Goal: Transaction & Acquisition: Download file/media

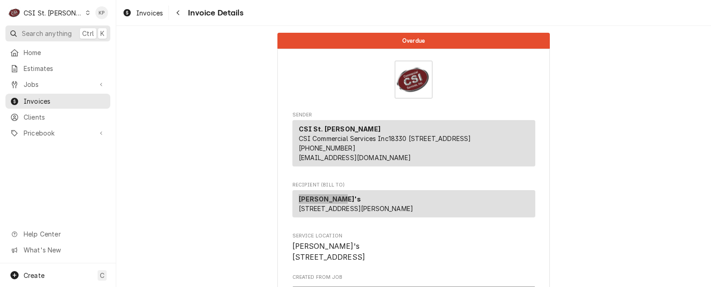
scroll to position [136, 0]
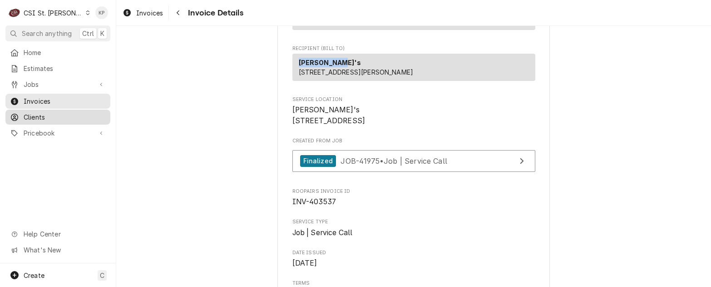
click at [26, 116] on span "Clients" at bounding box center [65, 117] width 82 height 10
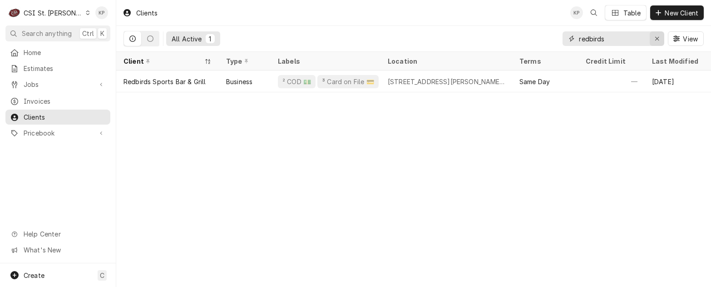
click at [659, 37] on icon "Erase input" at bounding box center [657, 38] width 5 height 6
type input "SOUTH HARRISON"
click at [86, 14] on icon "Dynamic Content Wrapper" at bounding box center [88, 12] width 4 height 5
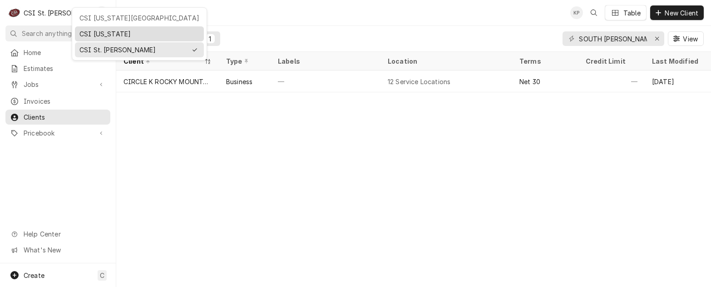
click at [81, 29] on div "CSI [US_STATE]" at bounding box center [139, 34] width 120 height 10
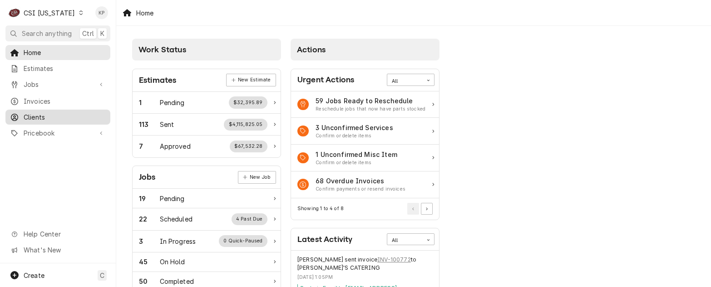
click at [43, 112] on span "Clients" at bounding box center [65, 117] width 82 height 10
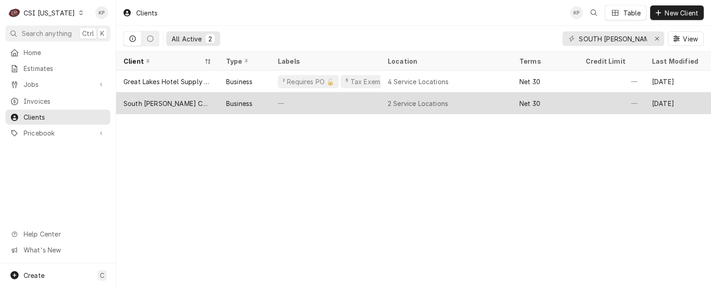
click at [154, 104] on div "South Harrison Community School Corporation" at bounding box center [168, 104] width 88 height 10
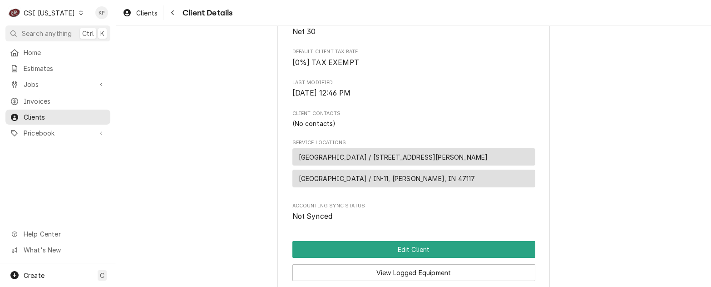
scroll to position [222, 0]
click at [79, 14] on icon "Dynamic Content Wrapper" at bounding box center [81, 12] width 4 height 5
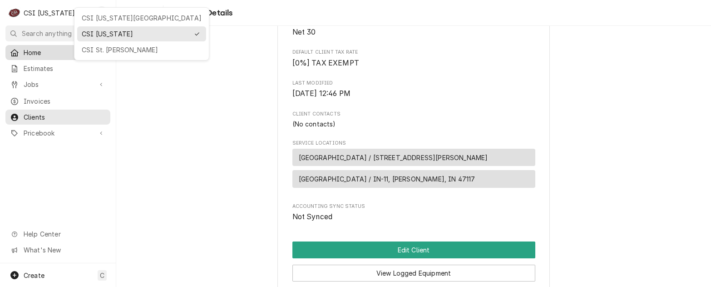
click at [94, 50] on div "CSI St. Louis" at bounding box center [142, 50] width 120 height 10
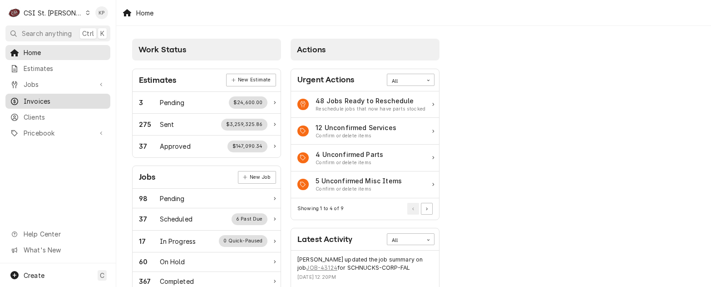
click at [50, 99] on span "Invoices" at bounding box center [65, 101] width 82 height 10
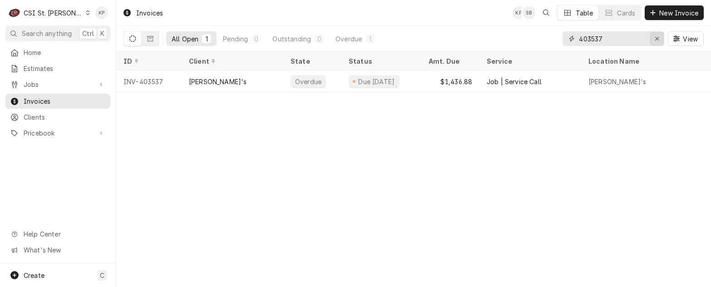
click at [659, 40] on icon "Erase input" at bounding box center [657, 39] width 4 height 4
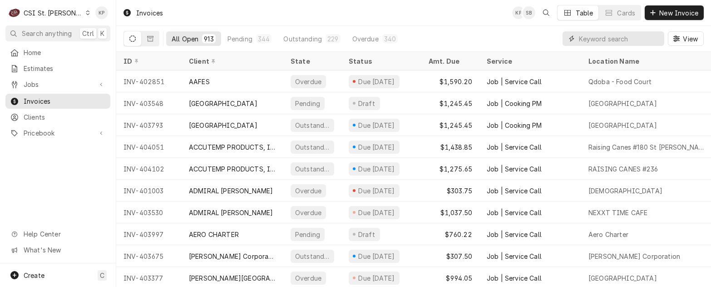
click at [607, 41] on input "Dynamic Content Wrapper" at bounding box center [619, 38] width 81 height 15
drag, startPoint x: 598, startPoint y: 40, endPoint x: 603, endPoint y: 39, distance: 5.7
click at [603, 40] on input "Dynamic Content Wrapper" at bounding box center [619, 38] width 81 height 15
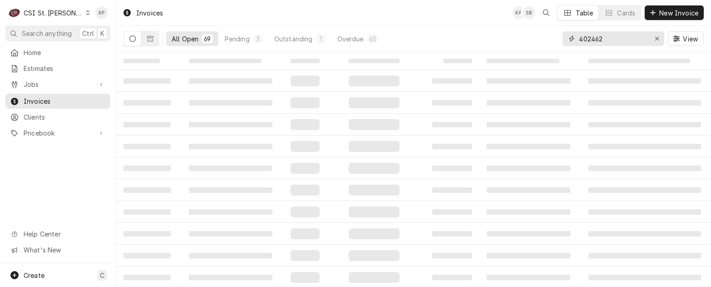
type input "402462"
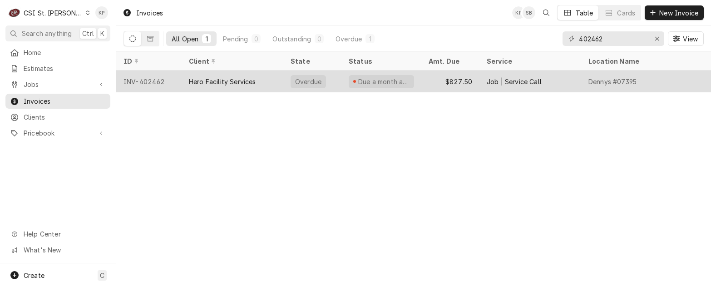
click at [234, 78] on div "Hero Facility Services" at bounding box center [222, 82] width 67 height 10
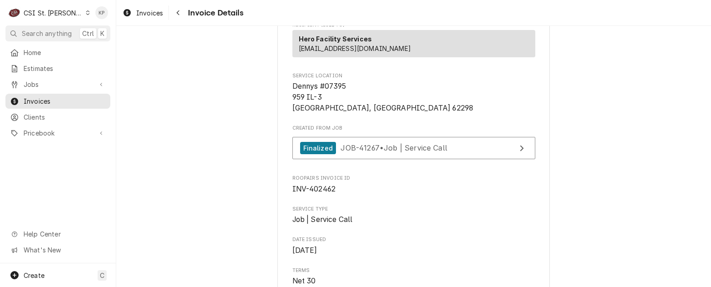
scroll to position [182, 0]
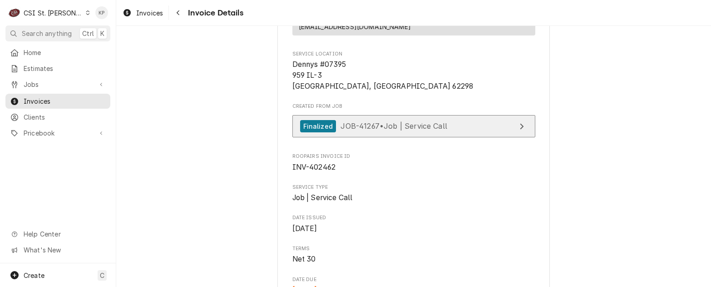
click at [316, 132] on div "Finalized" at bounding box center [318, 126] width 36 height 12
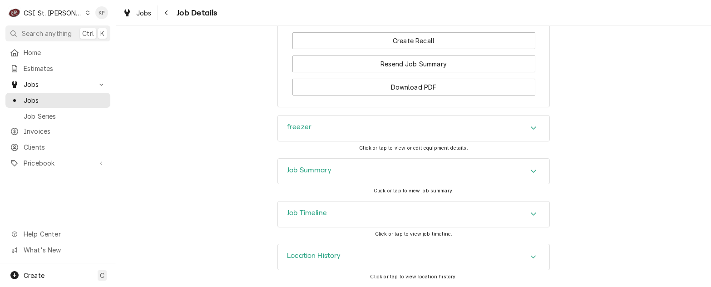
scroll to position [791, 0]
click at [531, 125] on icon "Accordion Header" at bounding box center [534, 127] width 6 height 7
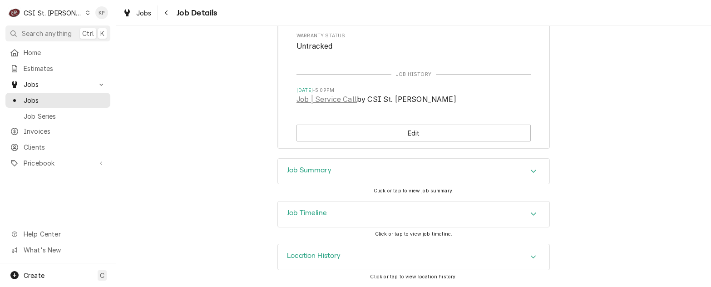
scroll to position [1063, 0]
click at [531, 215] on icon "Accordion Header" at bounding box center [533, 213] width 5 height 3
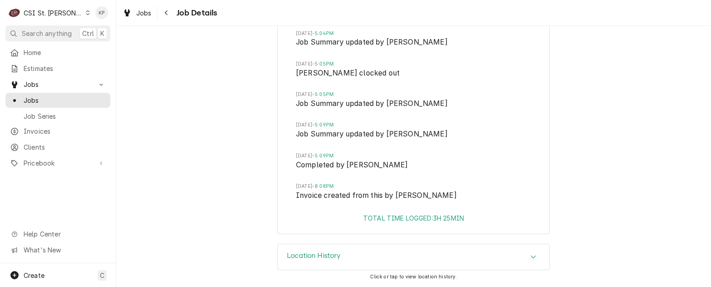
scroll to position [1453, 0]
click at [531, 256] on icon "Accordion Header" at bounding box center [534, 256] width 6 height 7
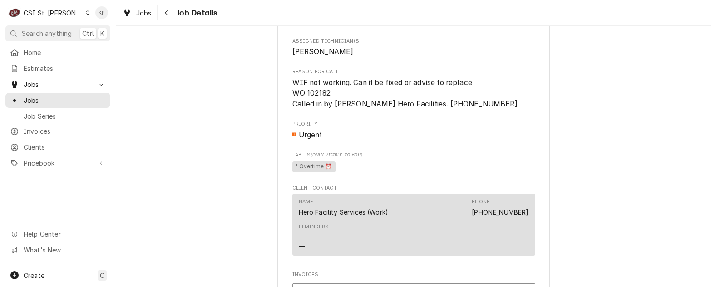
scroll to position [409, 0]
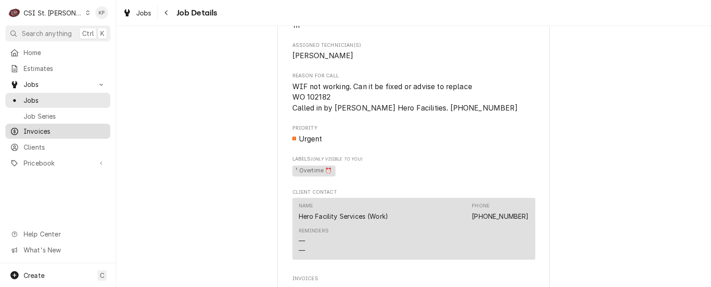
click at [34, 126] on span "Invoices" at bounding box center [65, 131] width 82 height 10
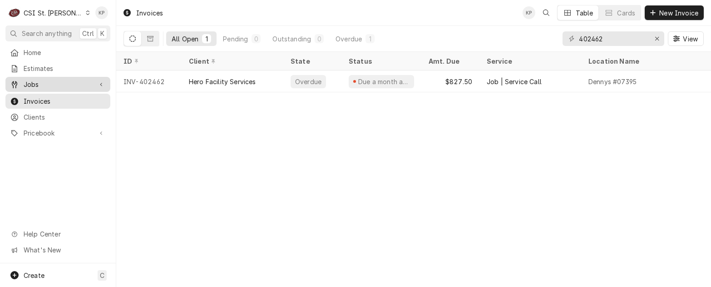
click at [38, 81] on span "Jobs" at bounding box center [58, 84] width 69 height 10
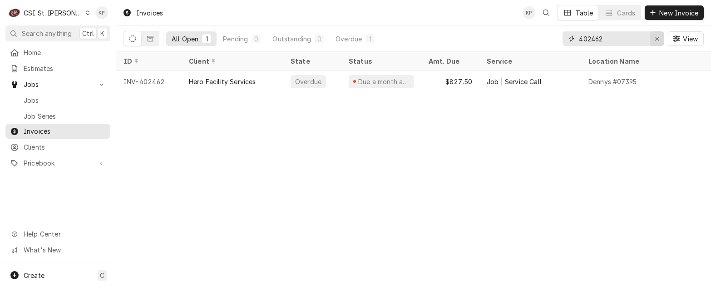
click at [658, 38] on icon "Erase input" at bounding box center [657, 38] width 5 height 6
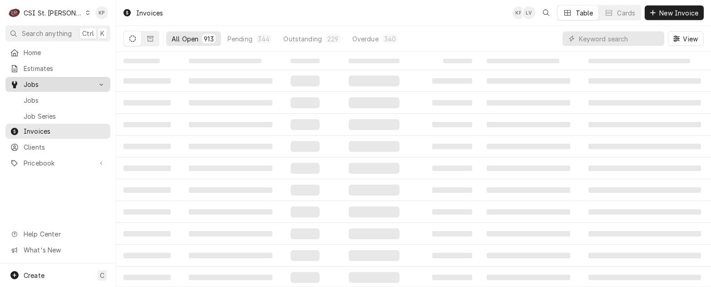
click at [38, 83] on span "Jobs" at bounding box center [58, 84] width 69 height 10
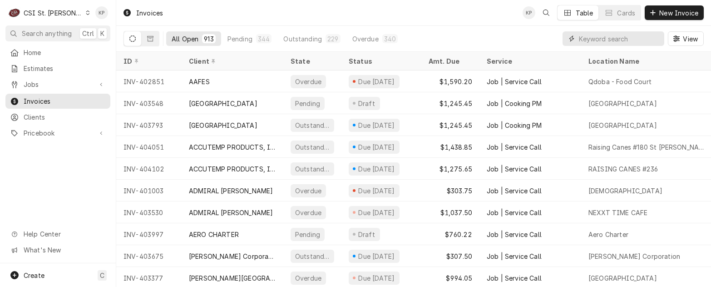
click at [582, 40] on input "Dynamic Content Wrapper" at bounding box center [619, 38] width 81 height 15
click at [582, 38] on input "Dynamic Content Wrapper" at bounding box center [619, 38] width 81 height 15
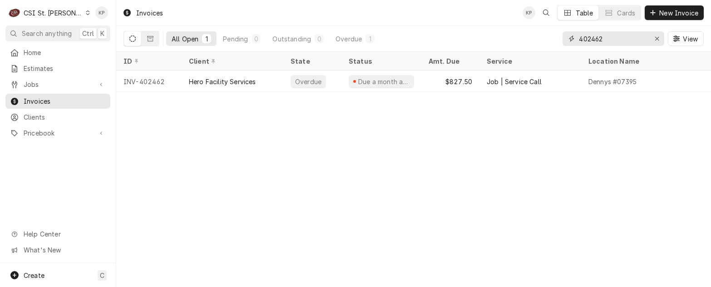
type input "402462"
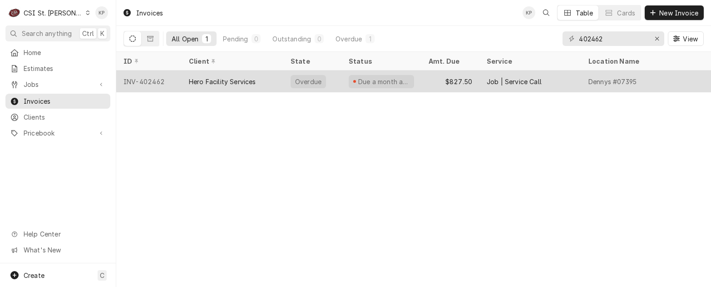
click at [144, 78] on div "INV-402462" at bounding box center [148, 81] width 65 height 22
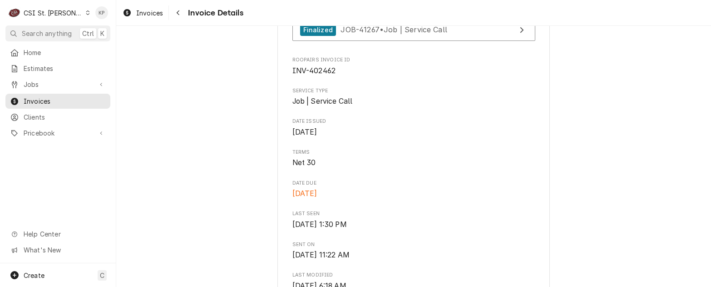
scroll to position [273, 0]
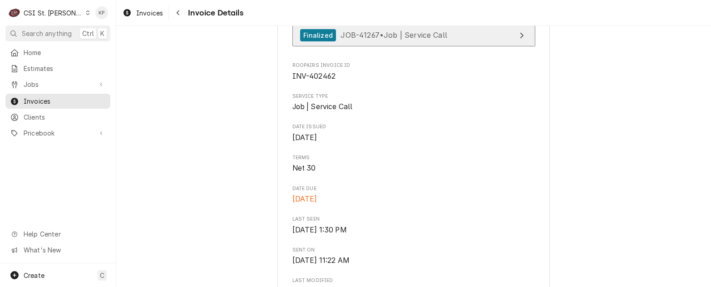
click at [318, 41] on div "Finalized" at bounding box center [318, 35] width 36 height 12
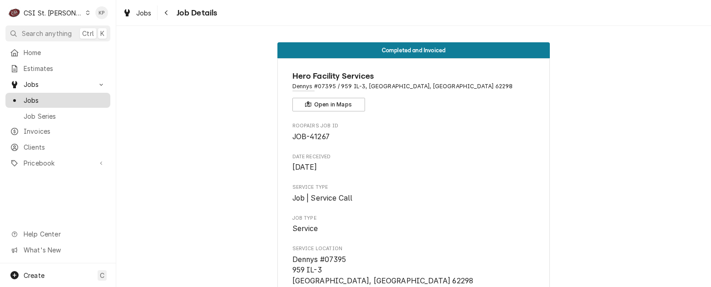
click at [31, 100] on span "Jobs" at bounding box center [65, 100] width 82 height 10
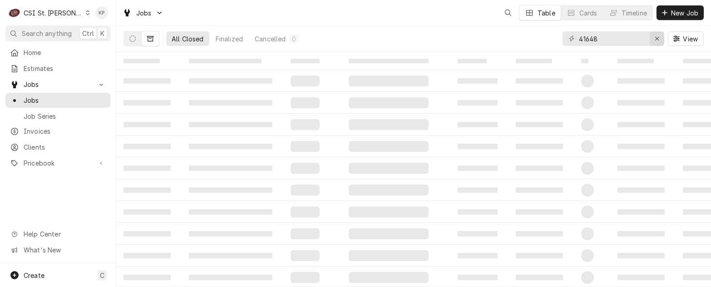
click at [656, 37] on icon "Erase input" at bounding box center [657, 38] width 5 height 6
click at [600, 36] on input "Dynamic Content Wrapper" at bounding box center [619, 38] width 81 height 15
type input "41267"
click at [134, 35] on icon "Dynamic Content Wrapper" at bounding box center [132, 38] width 6 height 6
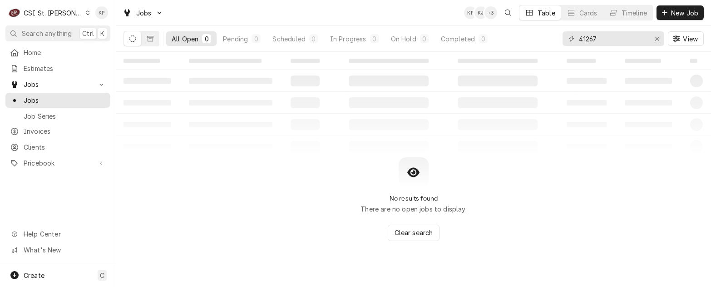
click at [134, 39] on icon "Dynamic Content Wrapper" at bounding box center [132, 38] width 6 height 6
click at [148, 40] on icon "Dynamic Content Wrapper" at bounding box center [150, 38] width 6 height 5
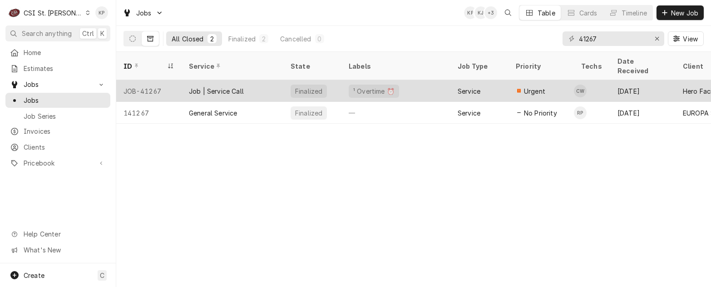
click at [158, 80] on div "JOB-41267" at bounding box center [148, 91] width 65 height 22
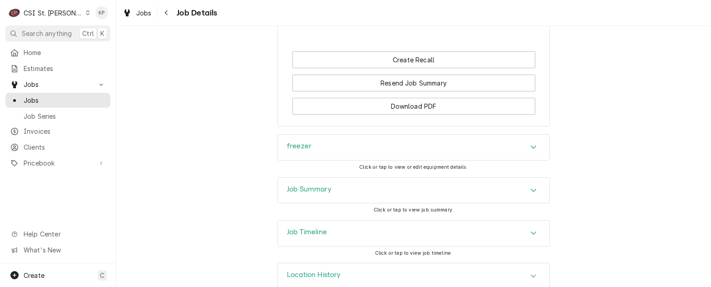
scroll to position [791, 0]
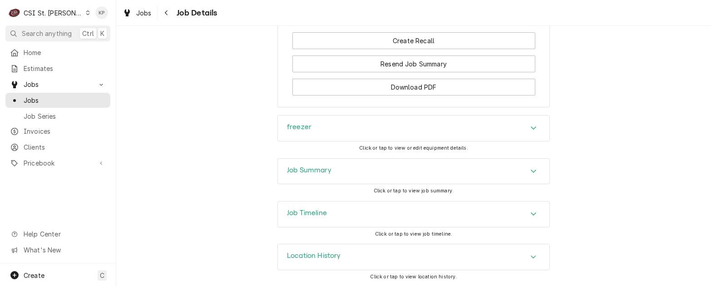
click at [531, 169] on icon "Accordion Header" at bounding box center [534, 170] width 6 height 7
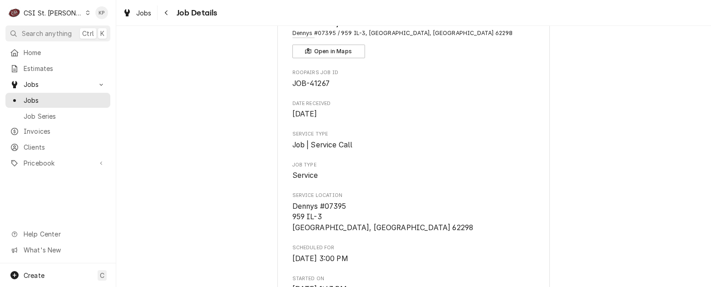
scroll to position [19, 0]
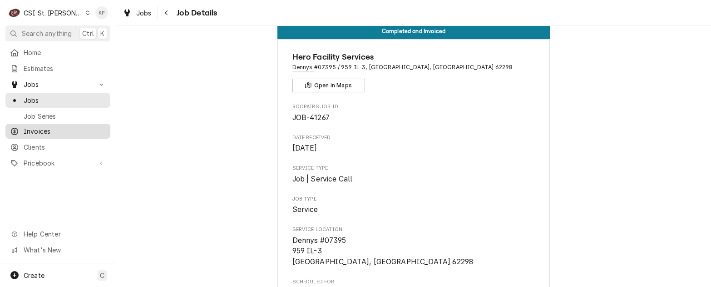
click at [47, 126] on span "Invoices" at bounding box center [65, 131] width 82 height 10
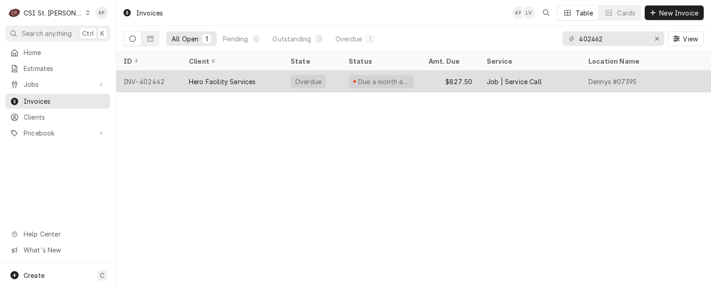
click at [149, 79] on div "INV-402462" at bounding box center [148, 81] width 65 height 22
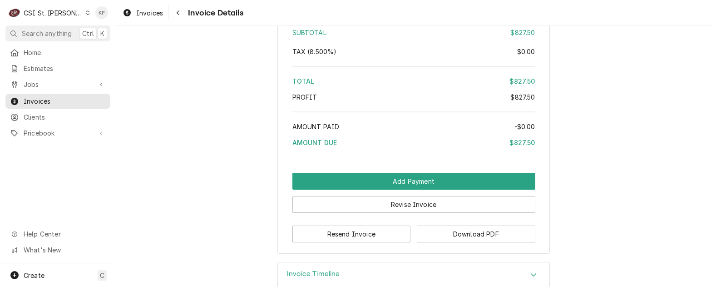
scroll to position [1593, 0]
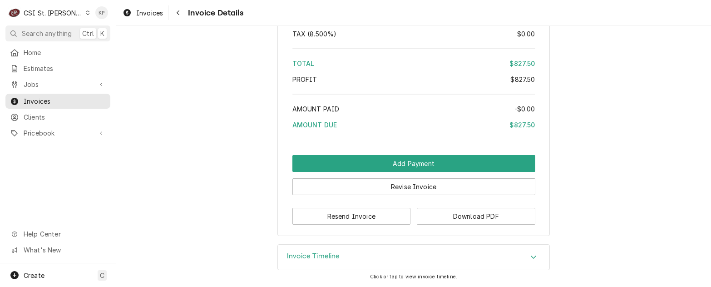
click at [531, 258] on icon "Accordion Header" at bounding box center [534, 256] width 6 height 7
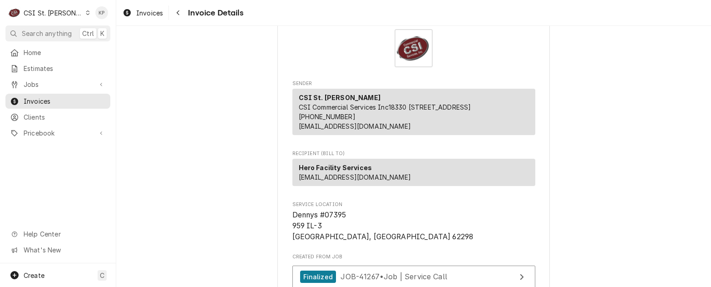
scroll to position [0, 0]
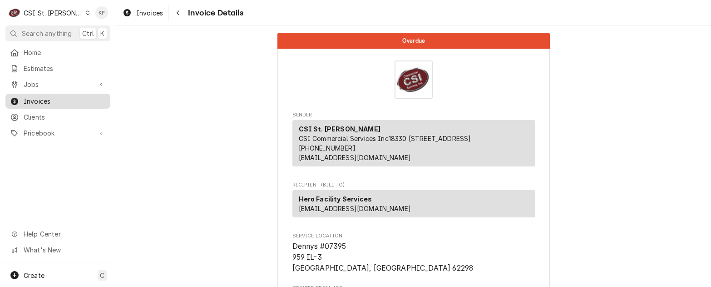
click at [41, 101] on span "Invoices" at bounding box center [65, 101] width 82 height 10
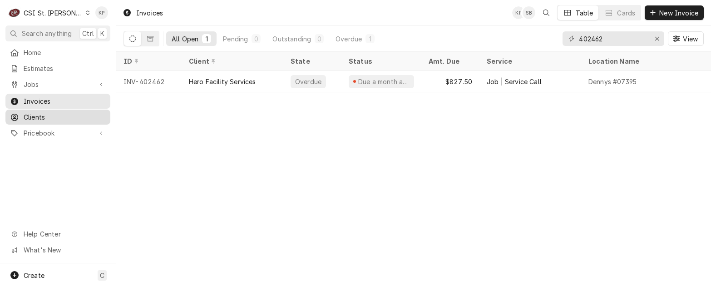
drag, startPoint x: 38, startPoint y: 114, endPoint x: 79, endPoint y: 111, distance: 41.5
click at [38, 114] on span "Clients" at bounding box center [65, 117] width 82 height 10
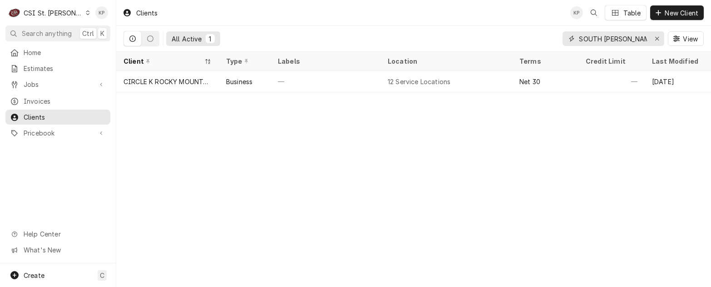
click at [657, 36] on icon "Erase input" at bounding box center [657, 38] width 5 height 6
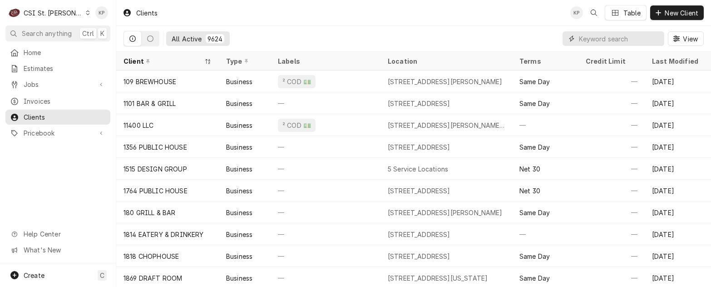
paste input "Jefferson County Government"
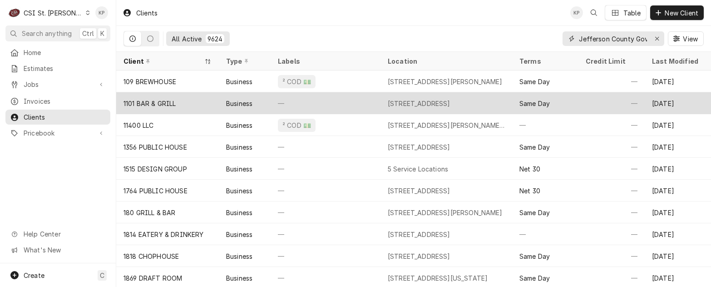
scroll to position [0, 26]
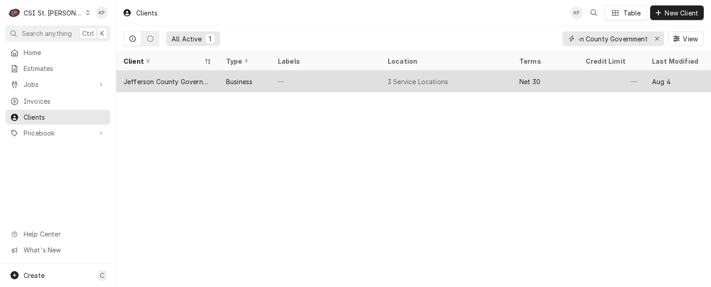
type input "Jefferson County Government"
click at [176, 79] on div "Jefferson County Government" at bounding box center [168, 82] width 88 height 10
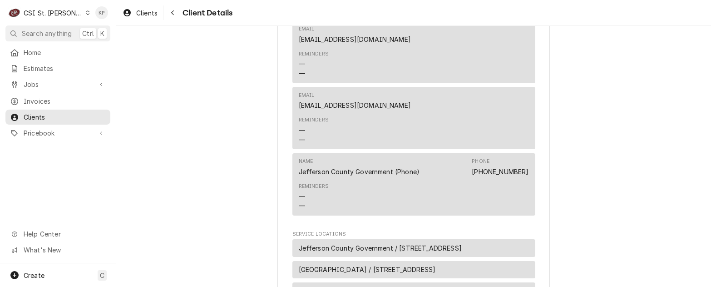
scroll to position [363, 0]
click at [138, 17] on span "Clients" at bounding box center [146, 13] width 21 height 10
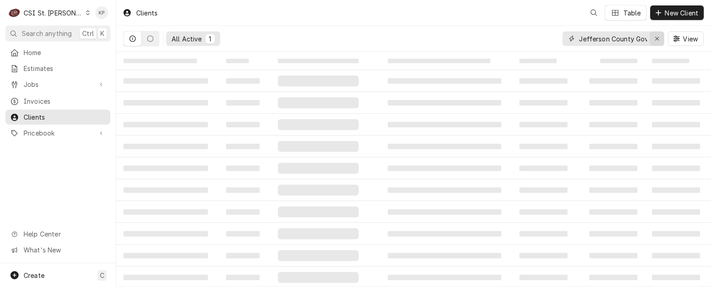
click at [657, 37] on icon "Erase input" at bounding box center [657, 38] width 5 height 6
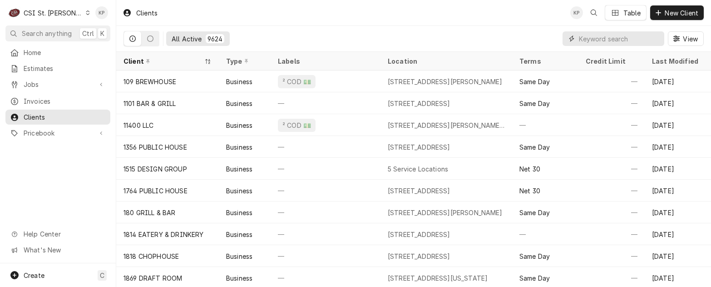
drag, startPoint x: 594, startPoint y: 38, endPoint x: 600, endPoint y: 40, distance: 6.6
paste input "[PERSON_NAME]"
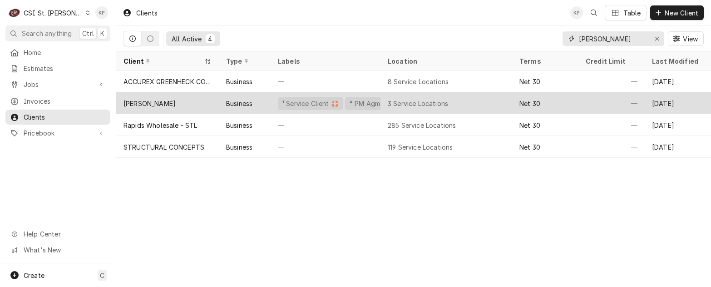
type input "[PERSON_NAME]"
click at [150, 103] on div "[PERSON_NAME]" at bounding box center [150, 104] width 52 height 10
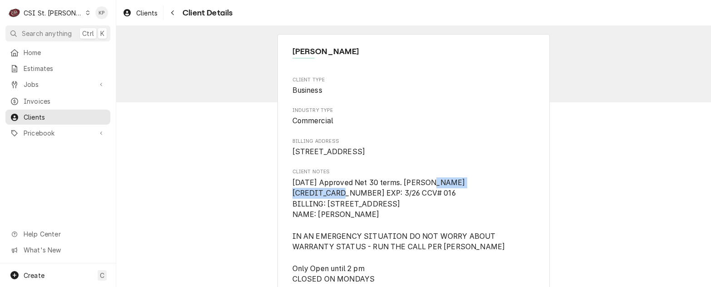
drag, startPoint x: 288, startPoint y: 203, endPoint x: 366, endPoint y: 204, distance: 77.7
copy span "4246-3153-0874-9587"
click at [469, 156] on span "13359 Olive Blvd Chesterfield, MO 63017" at bounding box center [414, 151] width 243 height 11
drag, startPoint x: 315, startPoint y: 223, endPoint x: 378, endPoint y: 228, distance: 63.3
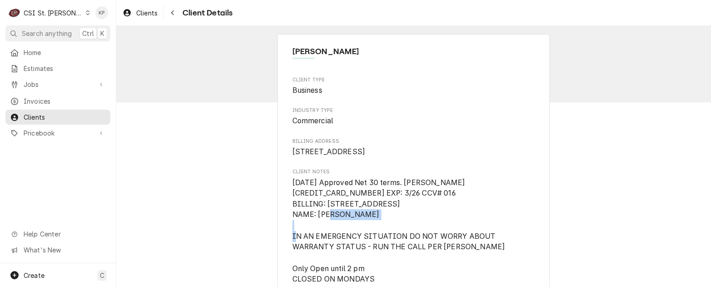
click at [378, 228] on span "6/18/25 Approved Net 30 terms. Vicky 4246-3153-0874-9587 EXP: 3/26 CCV# 016 BIL…" at bounding box center [414, 230] width 243 height 107
drag, startPoint x: 378, startPoint y: 228, endPoint x: 366, endPoint y: 228, distance: 12.7
copy span "DOUG GOLDBERG"
drag, startPoint x: 323, startPoint y: 212, endPoint x: 390, endPoint y: 212, distance: 66.3
click at [390, 212] on span "6/18/25 Approved Net 30 terms. Vicky 4246-3153-0874-9587 EXP: 3/26 CCV# 016 BIL…" at bounding box center [399, 230] width 213 height 105
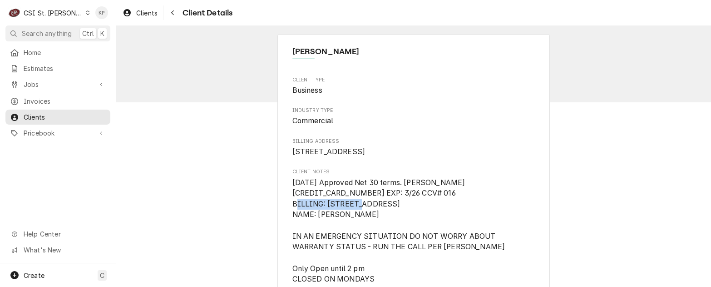
copy span "13359 OLIVE BLVD"
click at [469, 157] on span "13359 Olive Blvd Chesterfield, MO 63017" at bounding box center [414, 151] width 243 height 11
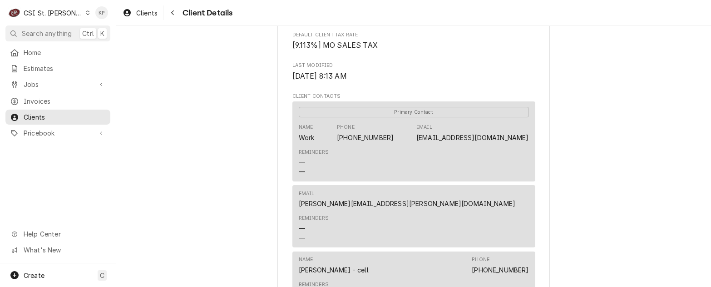
scroll to position [363, 0]
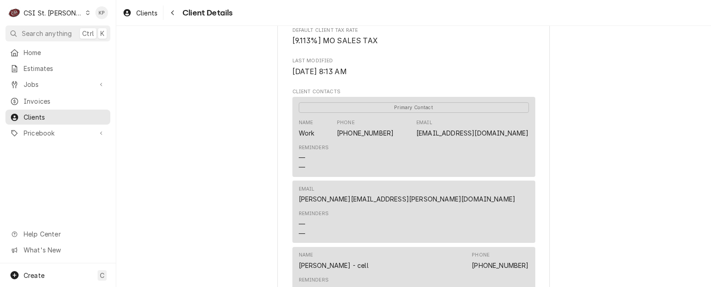
click at [551, 151] on div "Leftys Bagels Client Type Business Industry Type Commercial Billing Address 133…" at bounding box center [413, 101] width 595 height 877
drag, startPoint x: 526, startPoint y: 145, endPoint x: 451, endPoint y: 142, distance: 75.5
click at [451, 142] on div "Primary Contact Name Work Phone (314) 275-0959 Email lefty@leftysbagels.com Rem…" at bounding box center [414, 136] width 243 height 79
drag, startPoint x: 451, startPoint y: 142, endPoint x: 456, endPoint y: 144, distance: 6.1
copy link "lefty@leftysbagels.com"
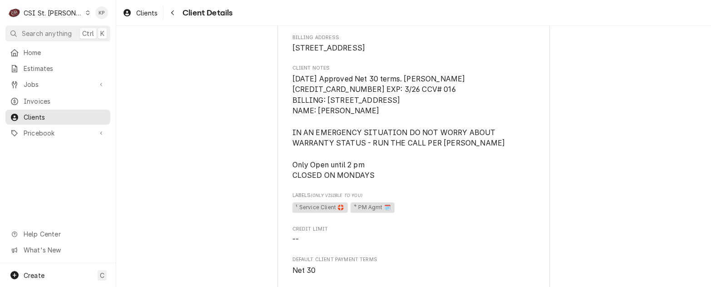
scroll to position [91, 0]
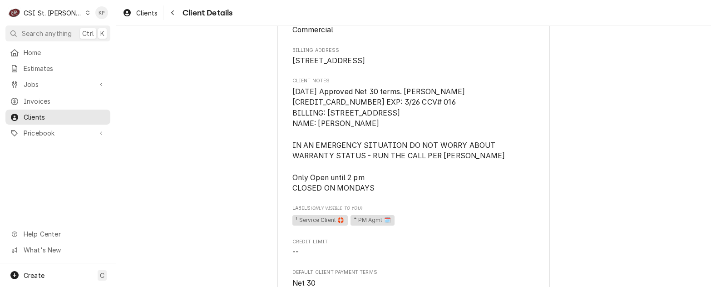
click at [436, 227] on span "¹ Service Client 🛟 ⁴ PM Agmt 🗓️" at bounding box center [414, 220] width 243 height 14
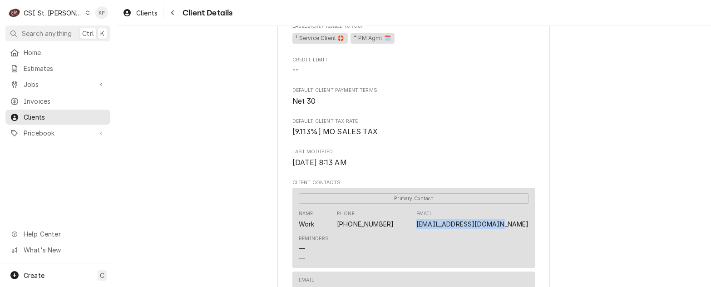
drag, startPoint x: 532, startPoint y: 233, endPoint x: 453, endPoint y: 237, distance: 79.1
click at [453, 237] on div "Leftys Bagels Client Type Business Industry Type Commercial Billing Address 133…" at bounding box center [414, 192] width 273 height 861
drag, startPoint x: 453, startPoint y: 237, endPoint x: 459, endPoint y: 234, distance: 6.8
copy link "lefty@leftysbagels.com"
click at [489, 158] on div "Client Type Business Industry Type Commercial Billing Address 13359 Olive Blvd …" at bounding box center [414, 166] width 243 height 724
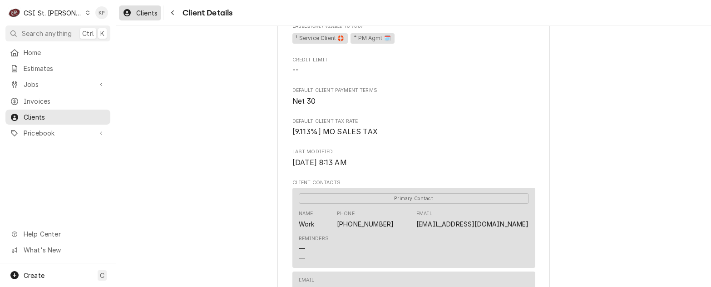
click at [150, 12] on span "Clients" at bounding box center [146, 13] width 21 height 10
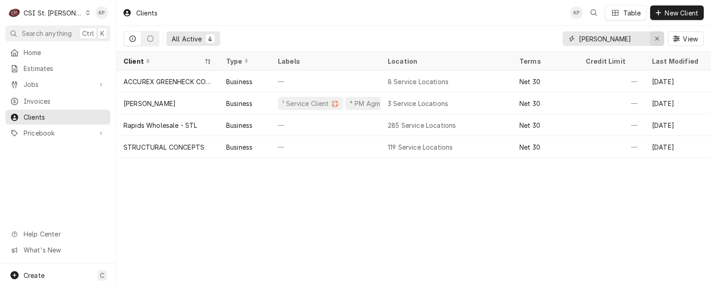
click at [659, 36] on icon "Erase input" at bounding box center [657, 38] width 5 height 6
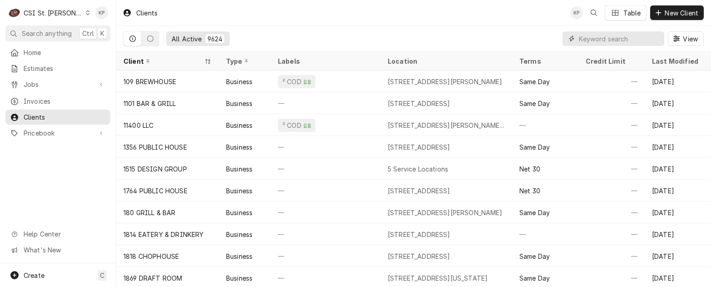
paste input "[US_STATE][GEOGRAPHIC_DATA]"
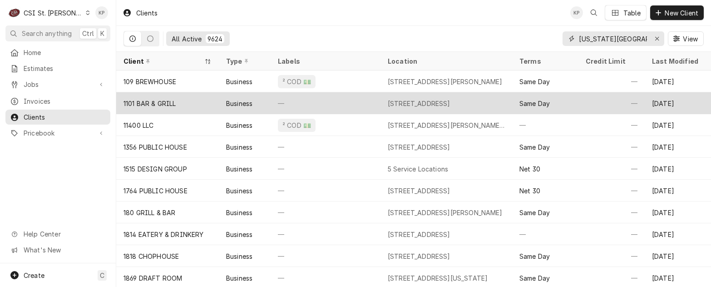
scroll to position [0, 15]
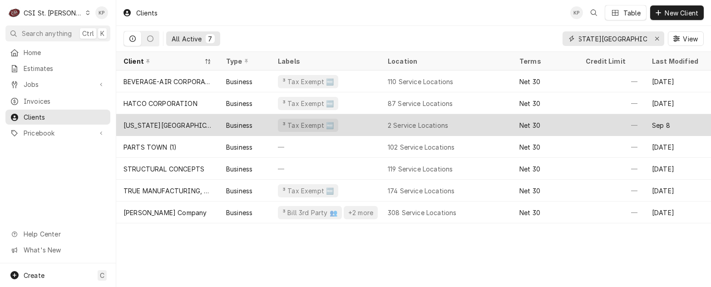
type input "[US_STATE][GEOGRAPHIC_DATA]"
click at [147, 123] on div "[US_STATE][GEOGRAPHIC_DATA]" at bounding box center [168, 125] width 88 height 10
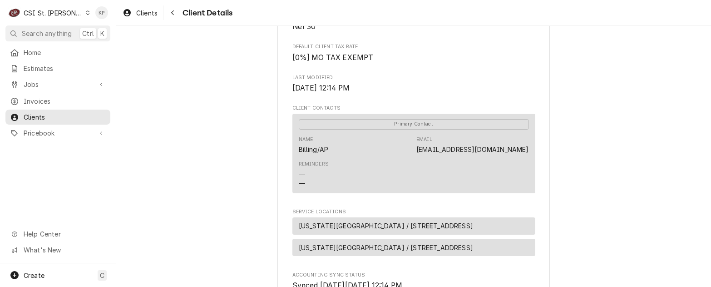
scroll to position [273, 0]
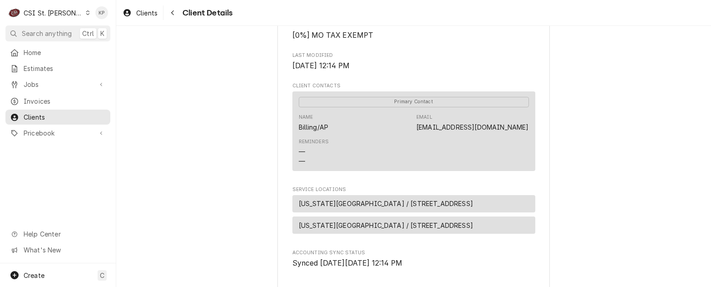
click at [551, 153] on div "[US_STATE][GEOGRAPHIC_DATA] Client Type Business Industry Type Commercial Billi…" at bounding box center [413, 61] width 595 height 617
click at [524, 131] on link "[EMAIL_ADDRESS][DOMAIN_NAME]" at bounding box center [473, 127] width 112 height 8
drag, startPoint x: 526, startPoint y: 139, endPoint x: 416, endPoint y: 135, distance: 110.0
click at [416, 135] on div "Primary Contact Name Billing/AP Email [EMAIL_ADDRESS][DOMAIN_NAME] Reminders — —" at bounding box center [414, 130] width 243 height 79
drag, startPoint x: 416, startPoint y: 135, endPoint x: 438, endPoint y: 136, distance: 22.3
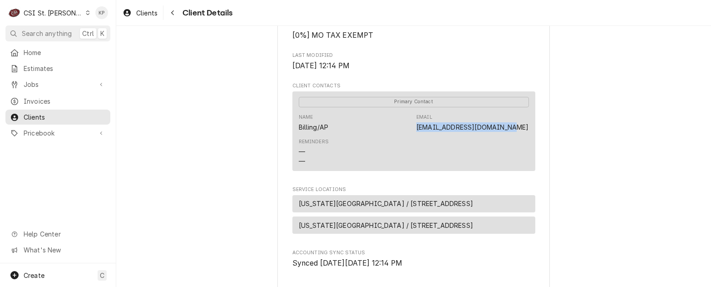
copy link "[EMAIL_ADDRESS][DOMAIN_NAME]"
drag, startPoint x: 40, startPoint y: 97, endPoint x: 53, endPoint y: 95, distance: 12.9
click at [40, 97] on span "Invoices" at bounding box center [65, 101] width 82 height 10
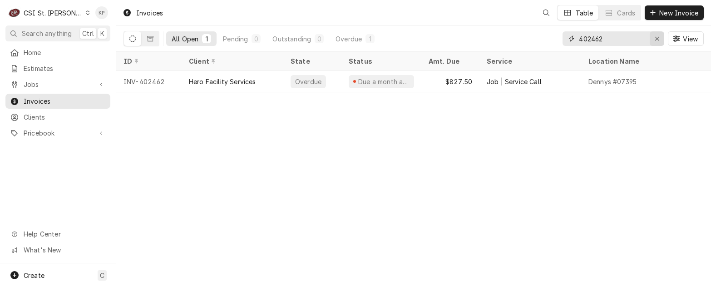
click at [658, 38] on icon "Erase input" at bounding box center [657, 38] width 5 height 6
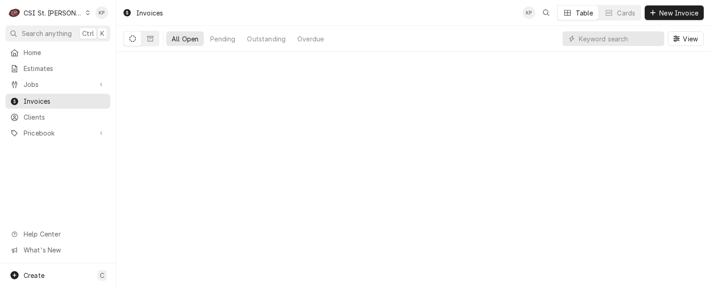
click at [664, 37] on div "Dynamic Content Wrapper" at bounding box center [614, 38] width 102 height 15
click at [600, 36] on input "Dynamic Content Wrapper" at bounding box center [619, 38] width 81 height 15
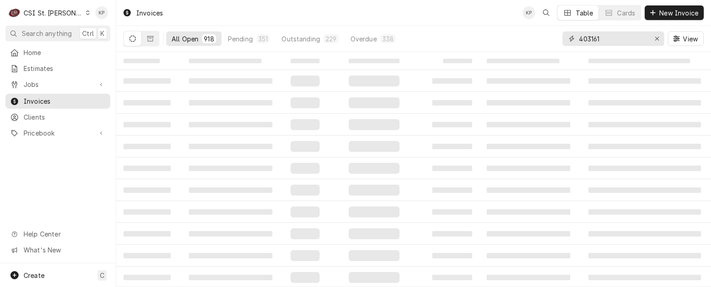
type input "403161"
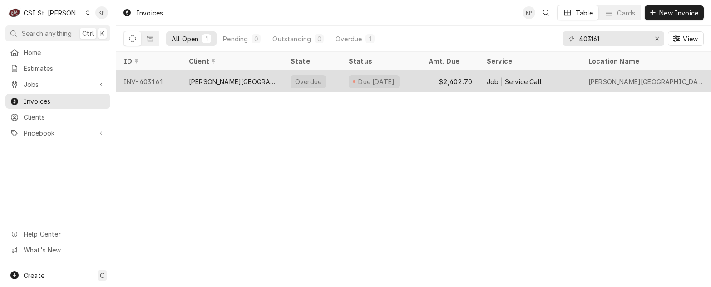
click at [164, 79] on div "INV-403161" at bounding box center [148, 81] width 65 height 22
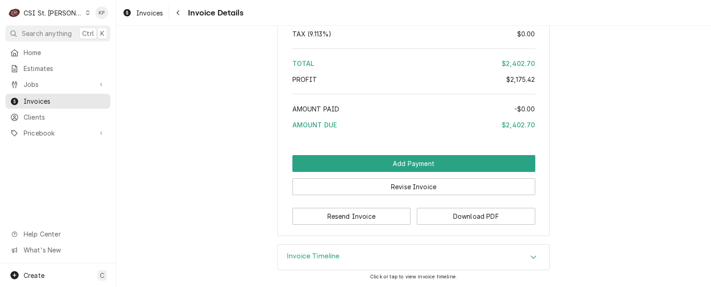
scroll to position [1929, 0]
click at [449, 208] on button "Download PDF" at bounding box center [476, 216] width 119 height 17
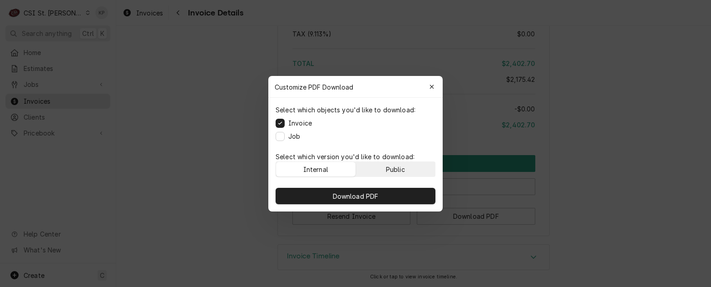
click at [395, 166] on div "Public" at bounding box center [395, 169] width 19 height 10
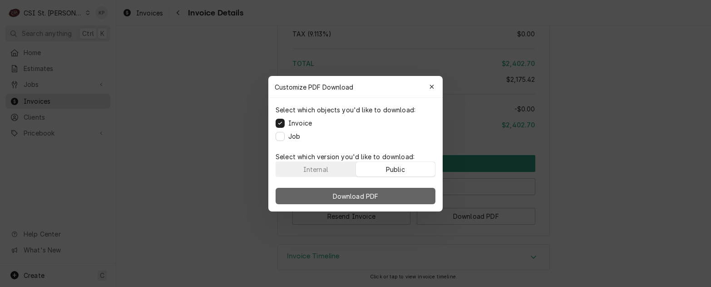
drag, startPoint x: 403, startPoint y: 192, endPoint x: 477, endPoint y: 184, distance: 74.9
click at [403, 192] on button "Download PDF" at bounding box center [356, 196] width 160 height 16
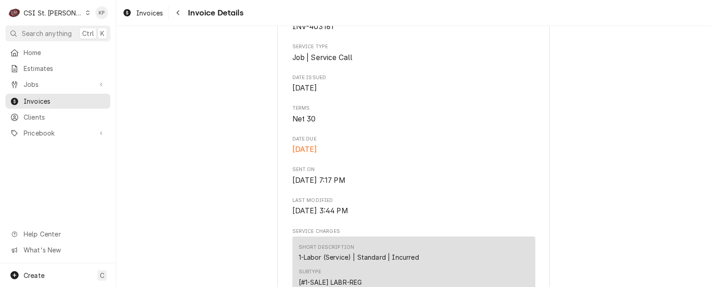
scroll to position [248, 0]
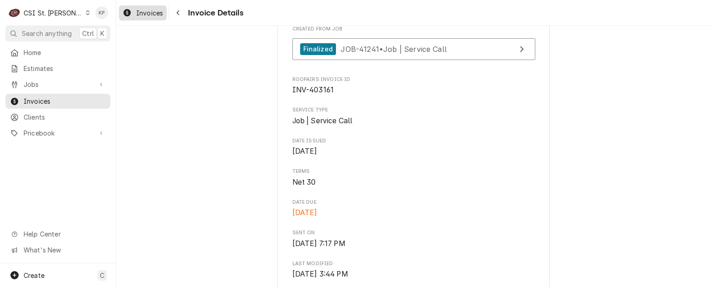
drag, startPoint x: 143, startPoint y: 16, endPoint x: 164, endPoint y: 13, distance: 21.5
click at [143, 16] on span "Invoices" at bounding box center [149, 13] width 27 height 10
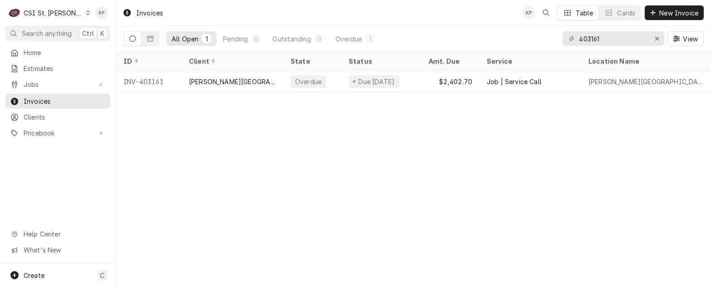
click at [655, 39] on icon "Erase input" at bounding box center [657, 38] width 5 height 6
click at [655, 39] on input "Dynamic Content Wrapper" at bounding box center [621, 38] width 85 height 15
click at [614, 38] on input "Dynamic Content Wrapper" at bounding box center [621, 38] width 85 height 15
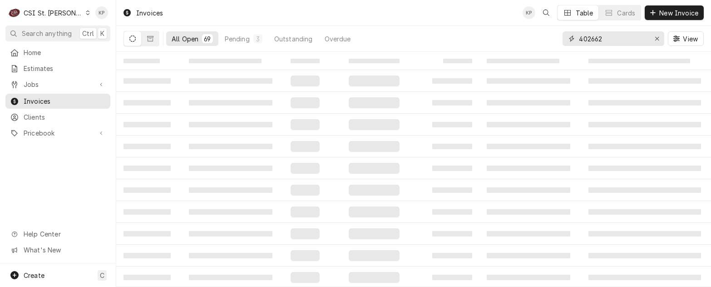
type input "402662"
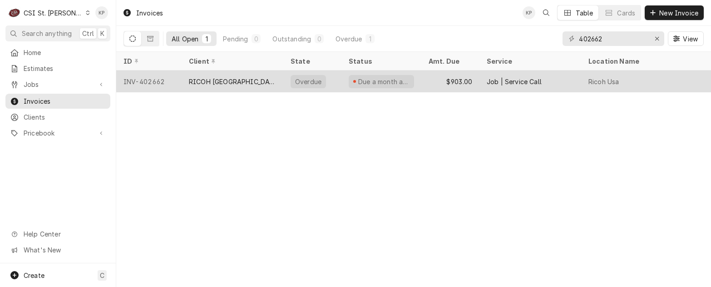
click at [153, 79] on div "INV-402662" at bounding box center [148, 81] width 65 height 22
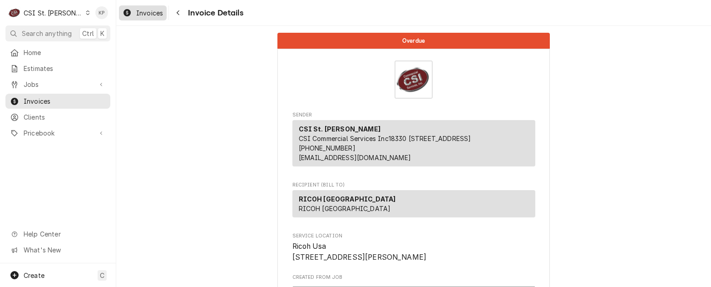
drag, startPoint x: 162, startPoint y: 9, endPoint x: 166, endPoint y: 12, distance: 5.2
click at [162, 9] on span "Invoices" at bounding box center [149, 13] width 27 height 10
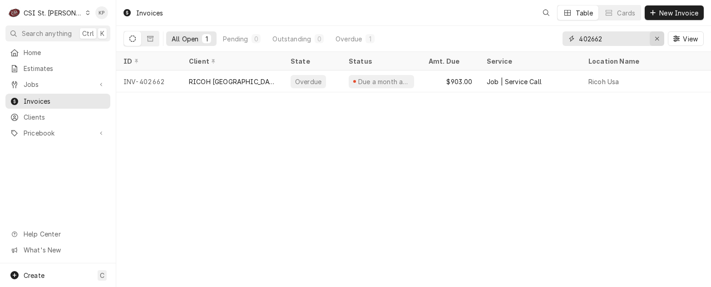
click at [655, 36] on icon "Erase input" at bounding box center [657, 38] width 5 height 6
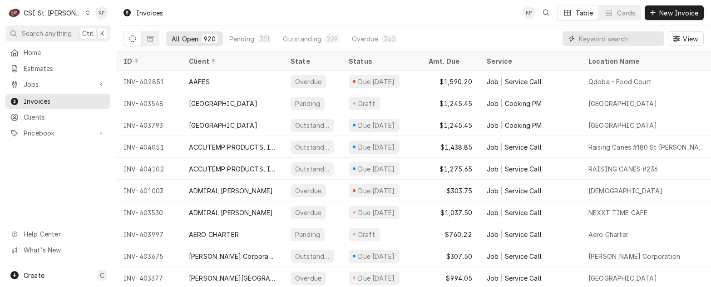
click at [590, 40] on input "Dynamic Content Wrapper" at bounding box center [619, 38] width 81 height 15
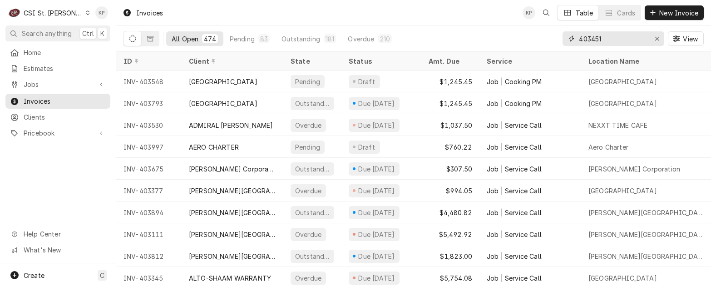
type input "403451"
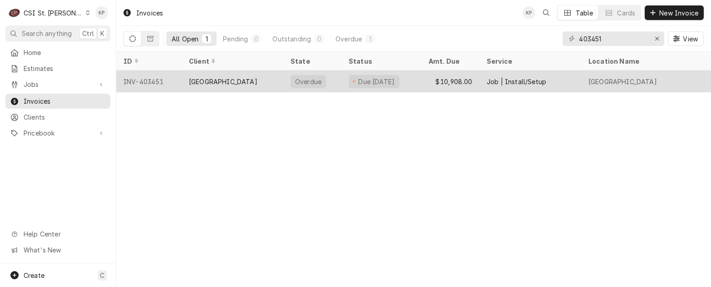
click at [155, 81] on div "INV-403451" at bounding box center [148, 81] width 65 height 22
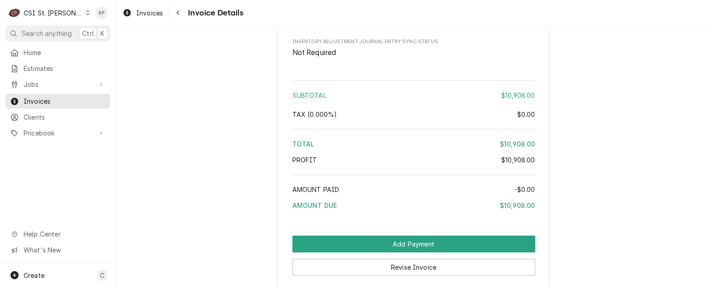
scroll to position [1963, 0]
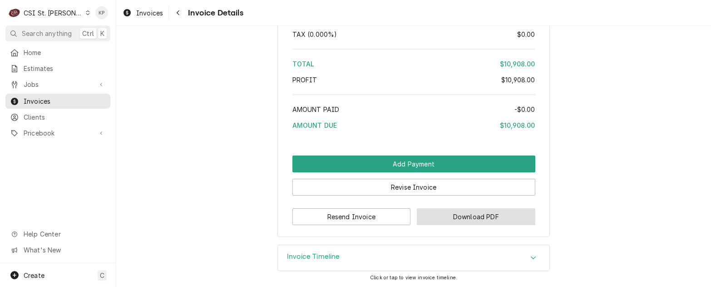
click at [452, 225] on button "Download PDF" at bounding box center [476, 216] width 119 height 17
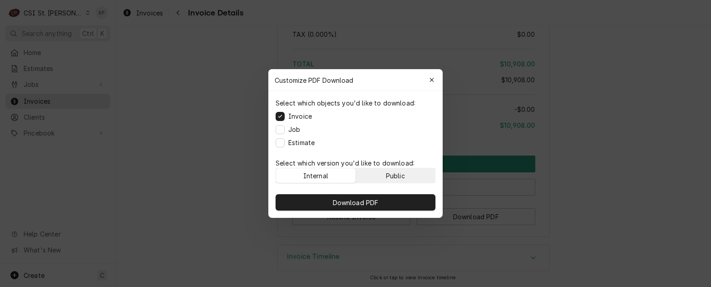
click at [400, 176] on div "Public" at bounding box center [395, 176] width 19 height 10
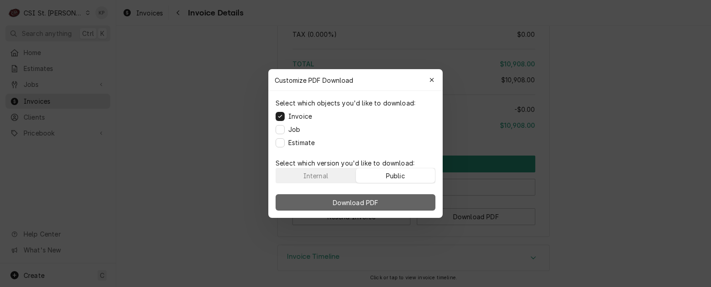
click at [395, 195] on button "Download PDF" at bounding box center [356, 202] width 160 height 16
